Goal: Find specific page/section: Find specific page/section

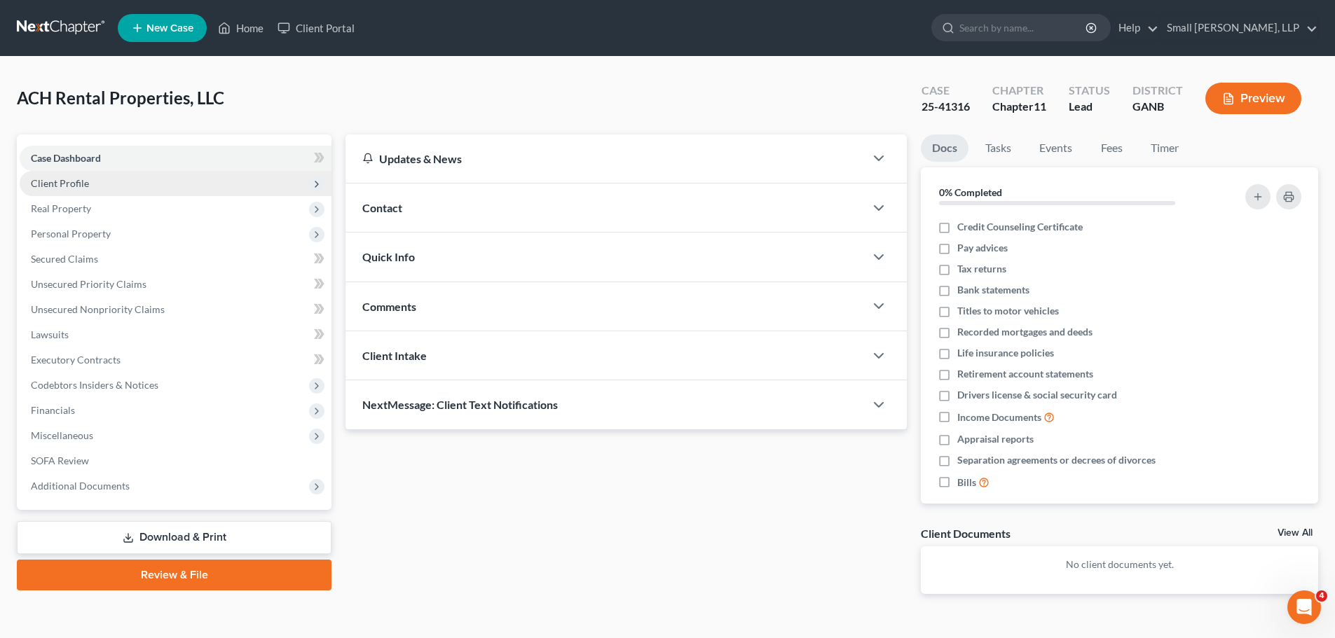
click at [153, 176] on span "Client Profile" at bounding box center [176, 183] width 312 height 25
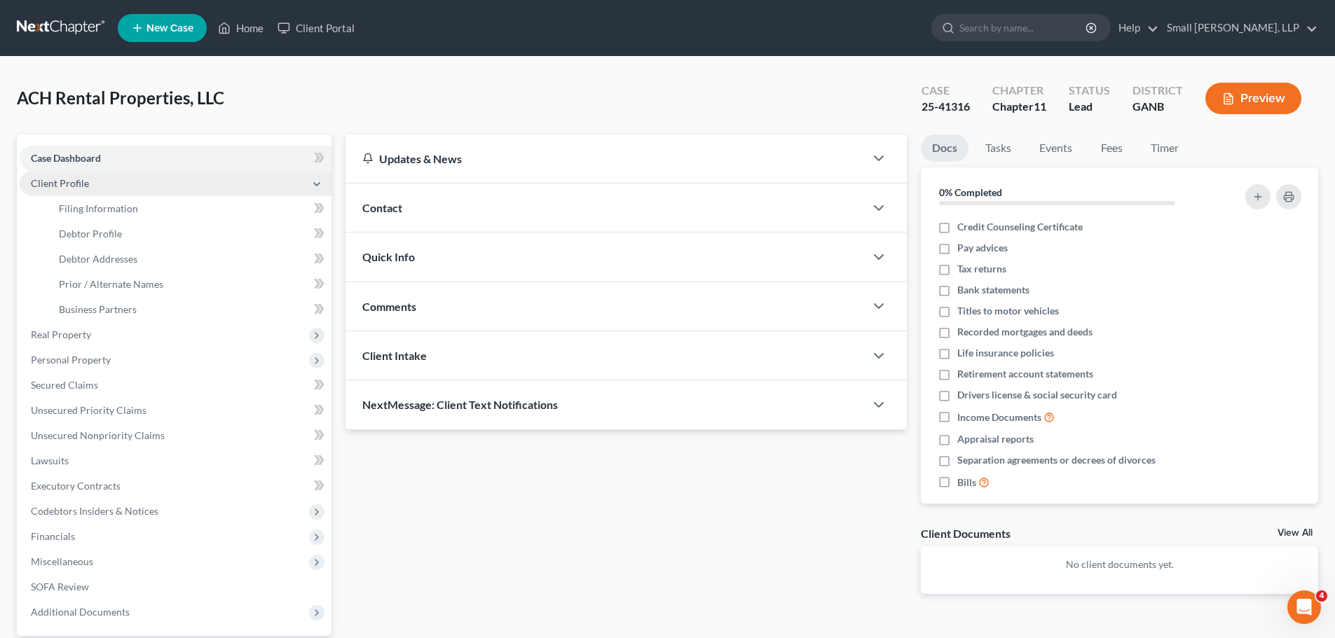
click at [153, 176] on span "Client Profile" at bounding box center [176, 183] width 312 height 25
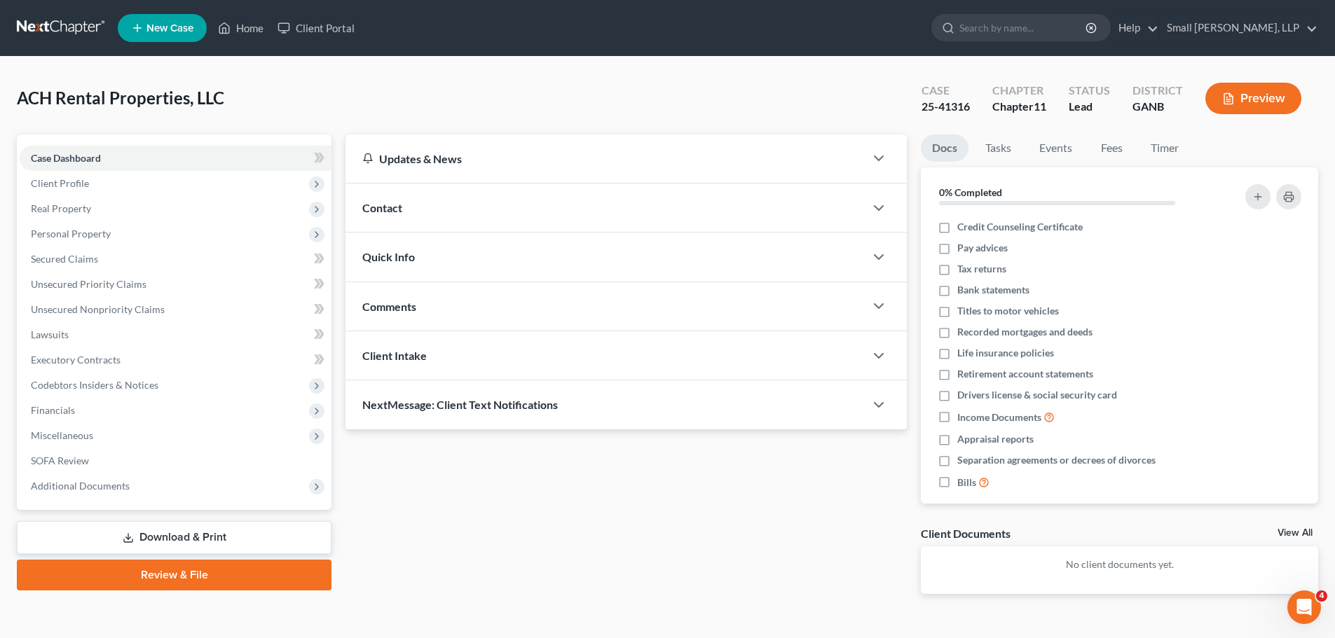
click at [870, 253] on div at bounding box center [886, 257] width 42 height 28
click at [876, 254] on icon "button" at bounding box center [878, 257] width 17 height 17
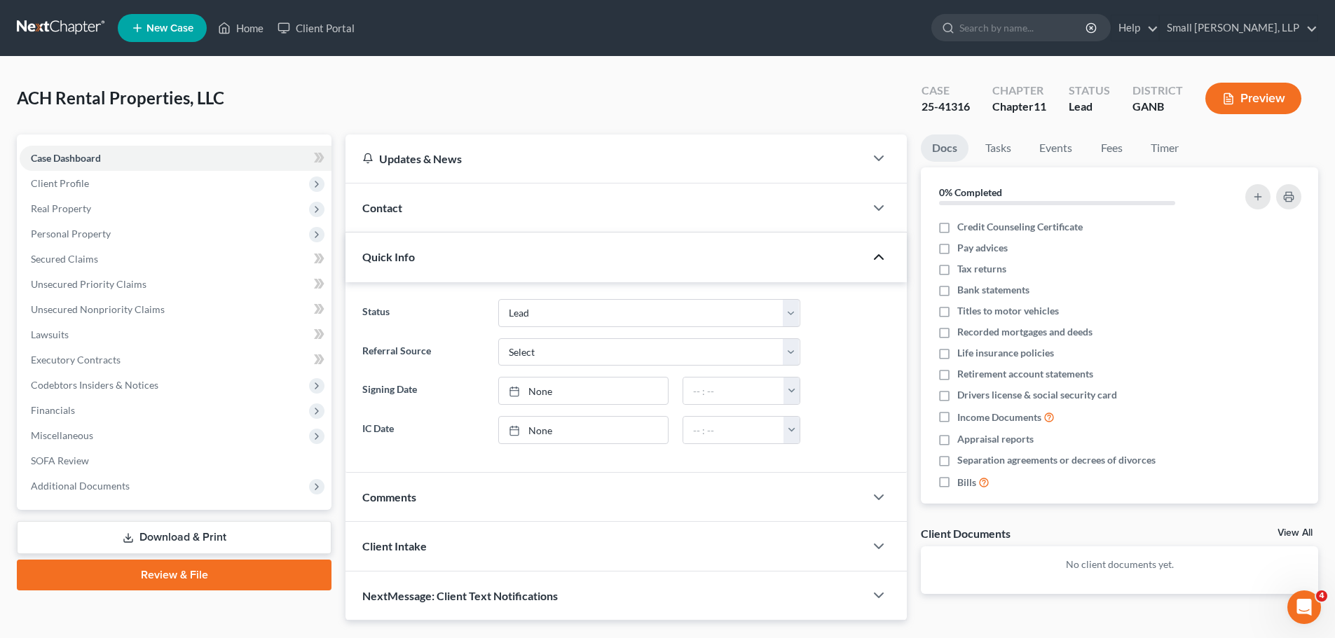
click at [876, 254] on icon "button" at bounding box center [878, 257] width 17 height 17
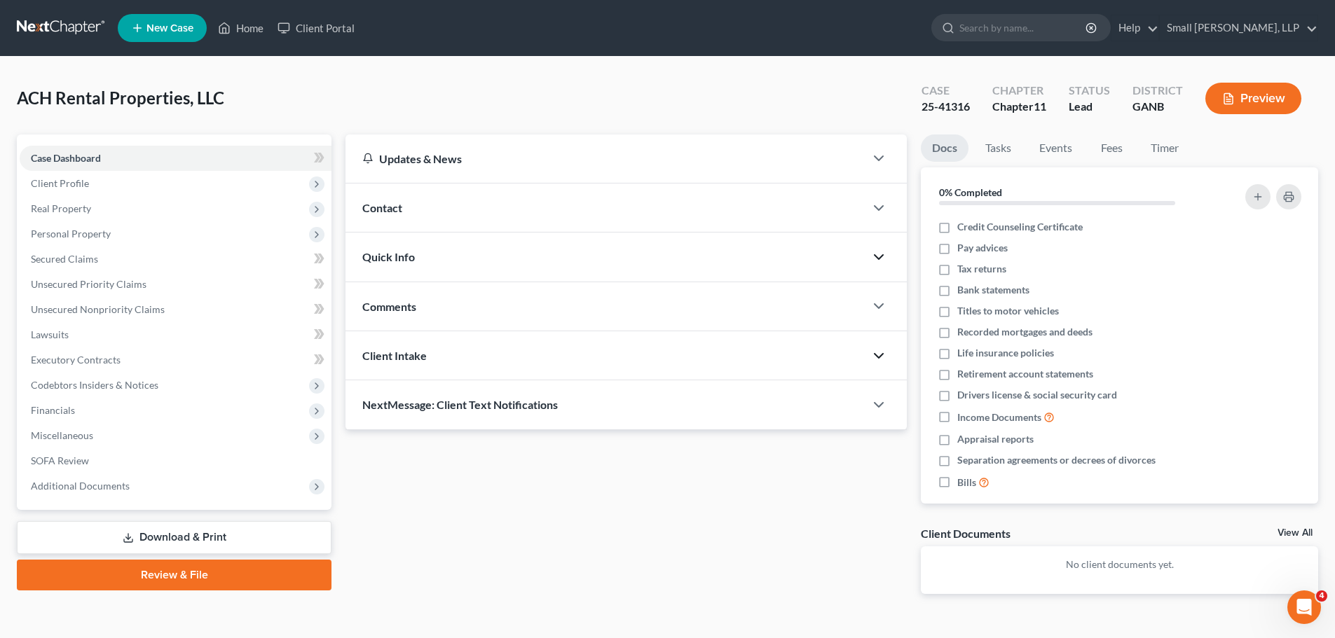
click at [877, 356] on polyline "button" at bounding box center [879, 356] width 8 height 4
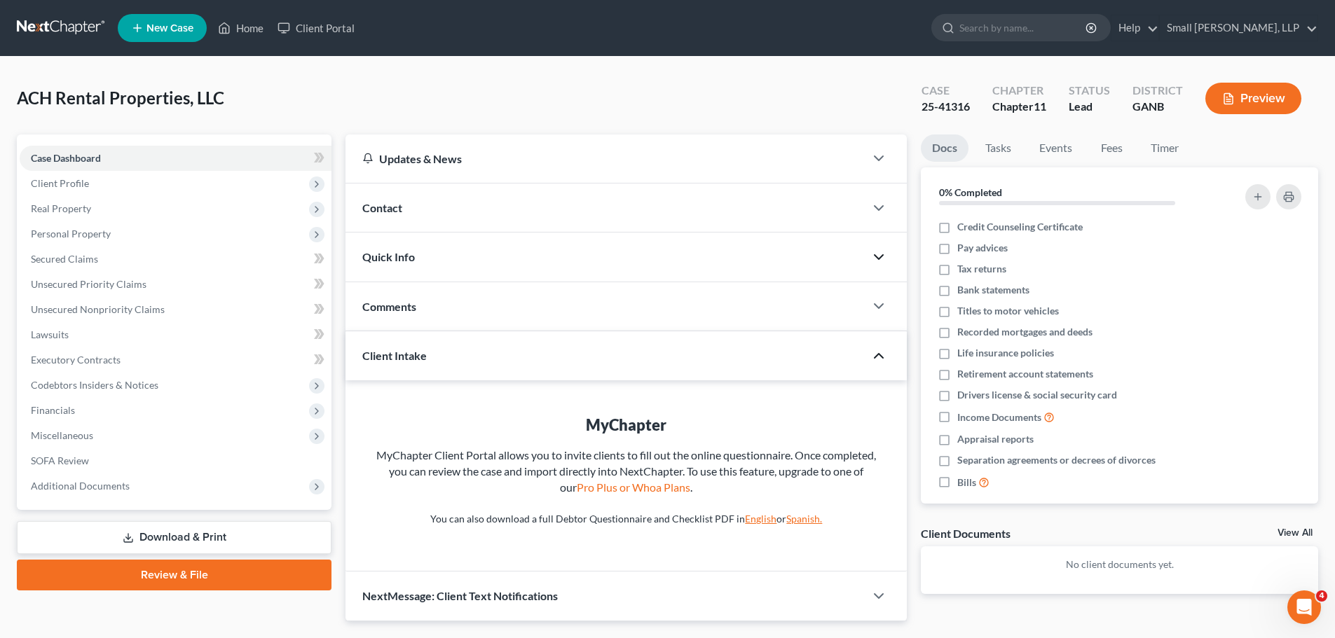
click at [877, 356] on polyline "button" at bounding box center [879, 356] width 8 height 4
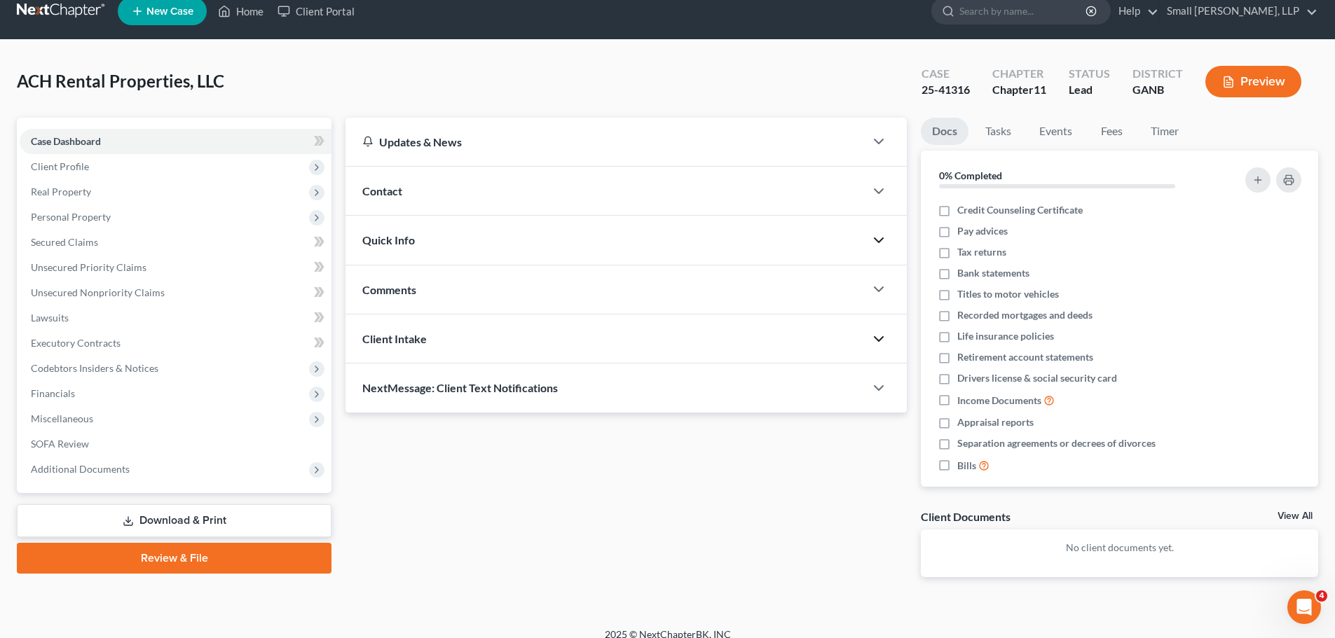
scroll to position [32, 0]
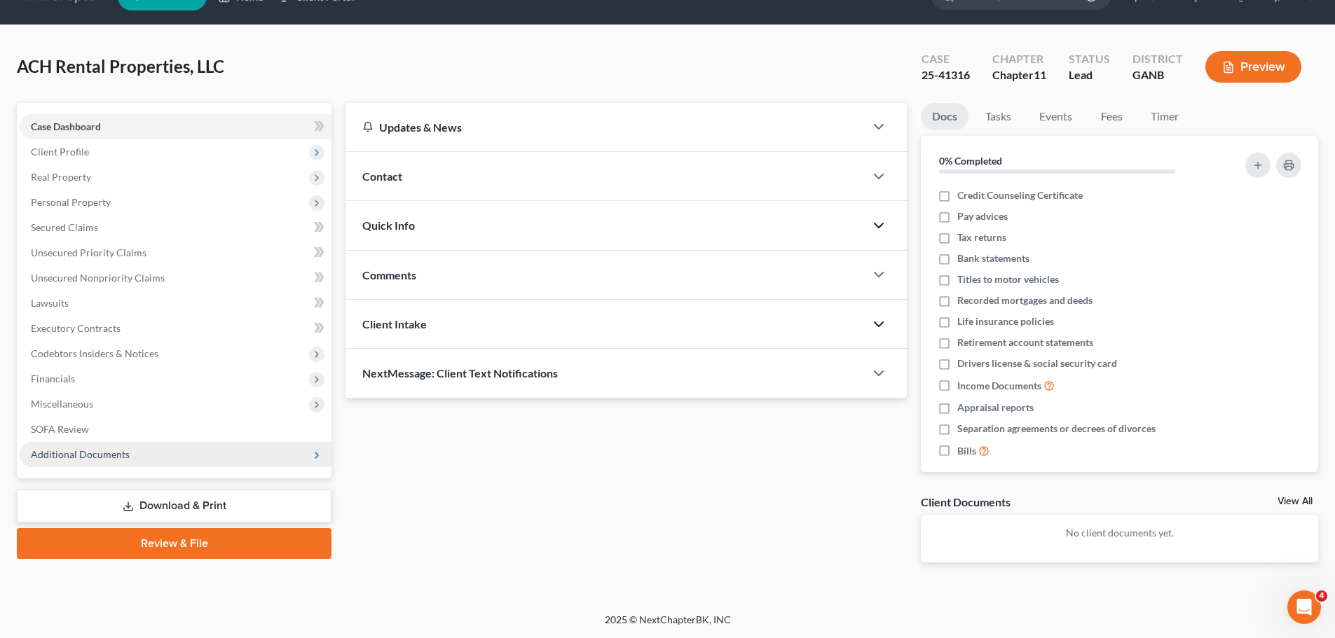
click at [316, 459] on icon at bounding box center [316, 455] width 11 height 11
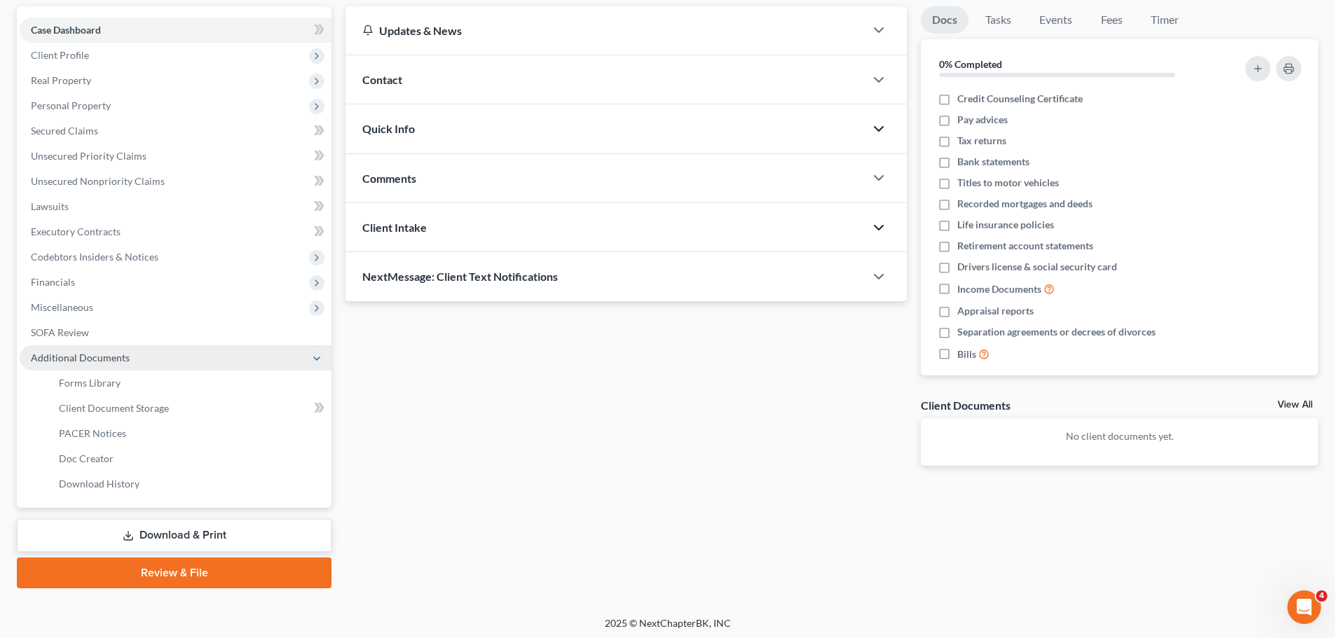
scroll to position [132, 0]
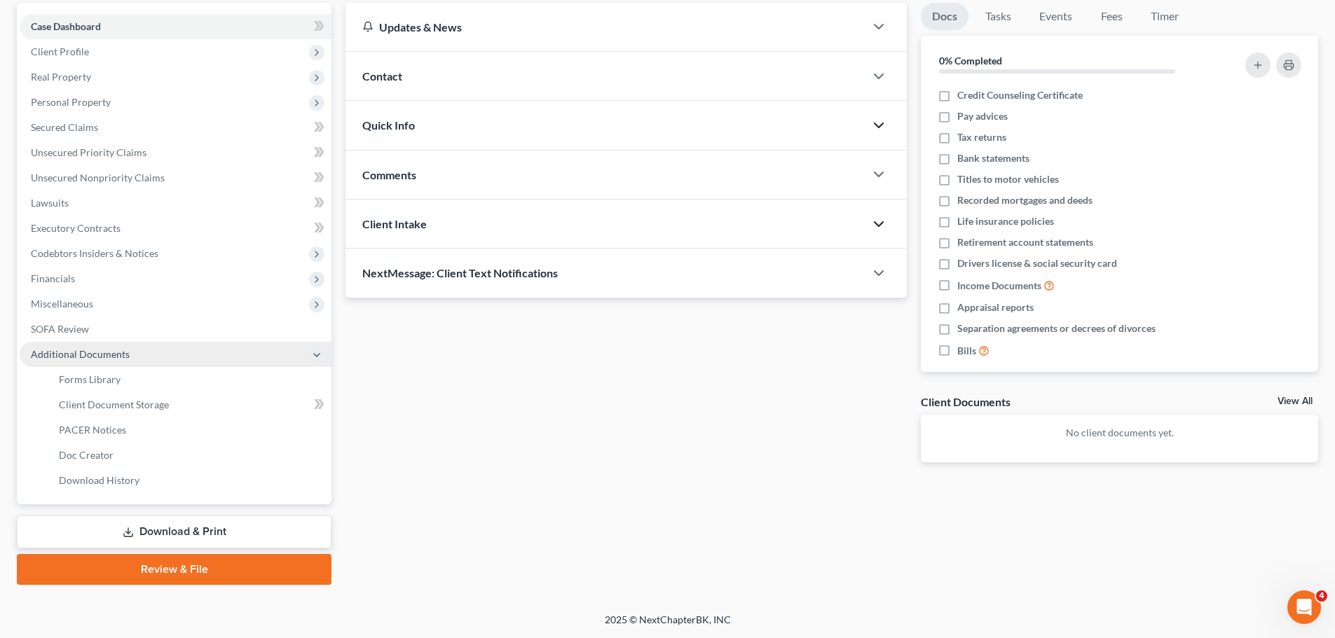
click at [317, 353] on icon at bounding box center [316, 355] width 11 height 11
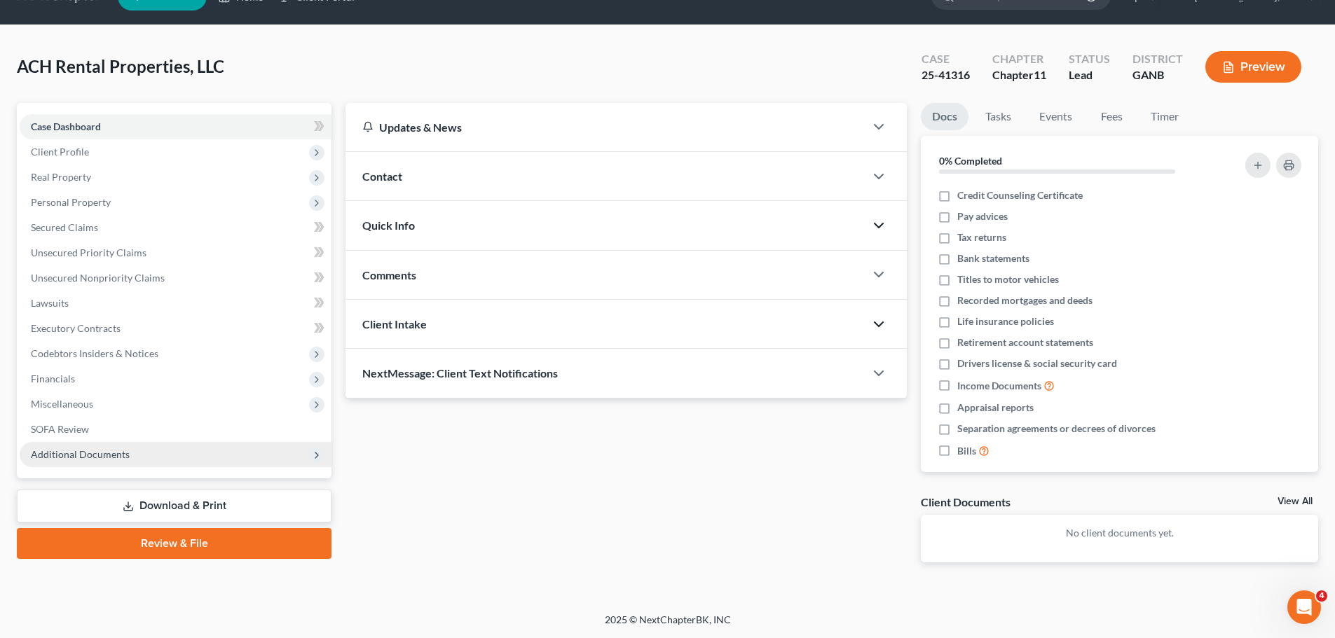
scroll to position [32, 0]
click at [1251, 70] on button "Preview" at bounding box center [1253, 67] width 96 height 32
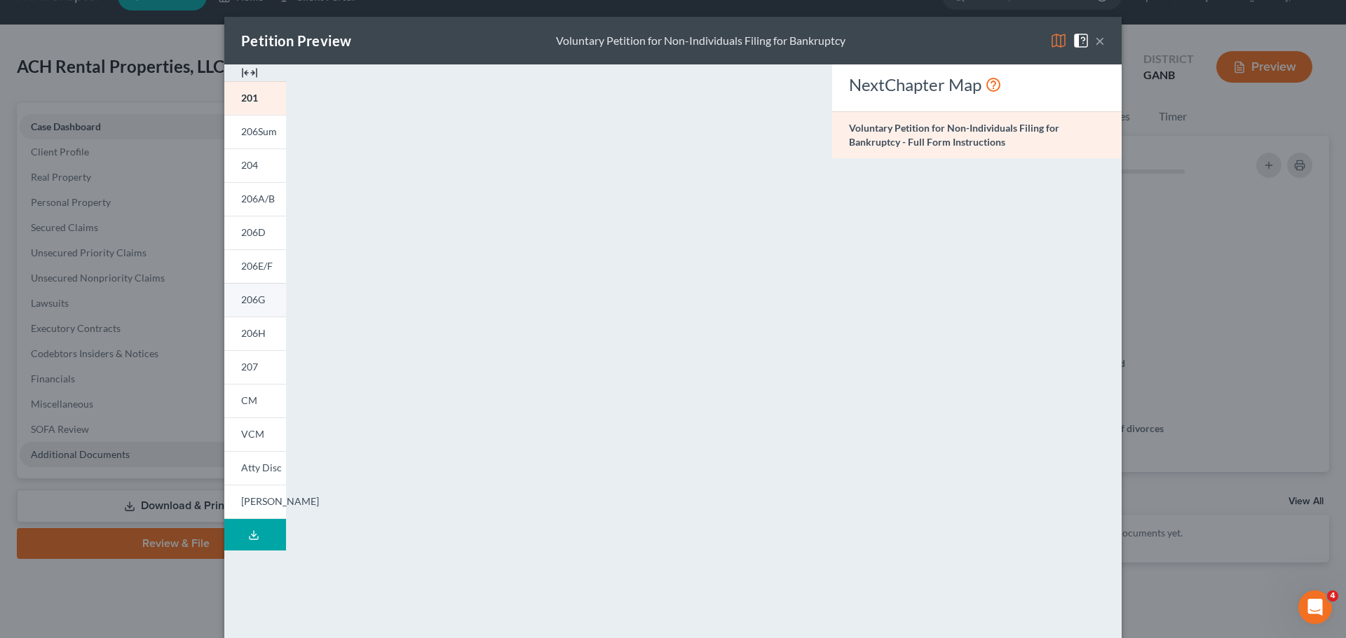
click at [241, 297] on span "206G" at bounding box center [253, 300] width 24 height 12
click at [1095, 41] on button "×" at bounding box center [1100, 40] width 10 height 17
